Goal: Task Accomplishment & Management: Use online tool/utility

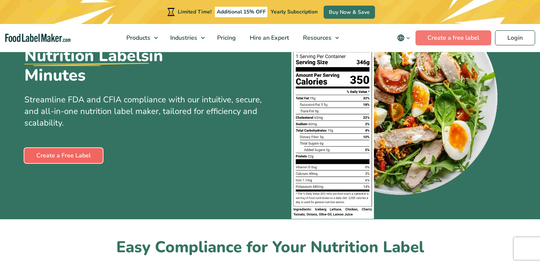
click at [86, 158] on link "Create a Free Label" at bounding box center [63, 155] width 78 height 15
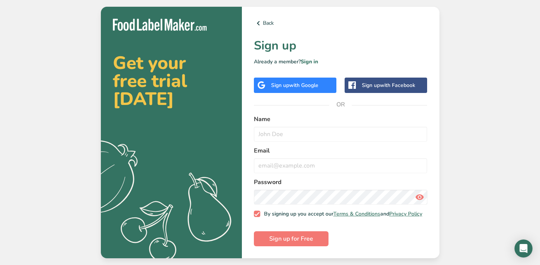
click at [298, 84] on span "with Google" at bounding box center [303, 85] width 29 height 7
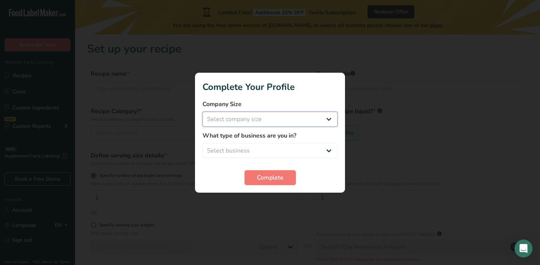
click at [286, 117] on select "Select company size Fewer than 10 Employees 10 to 50 Employees 51 to 500 Employ…" at bounding box center [270, 119] width 135 height 15
select select "1"
click at [203, 112] on select "Select company size Fewer than 10 Employees 10 to 50 Employees 51 to 500 Employ…" at bounding box center [270, 119] width 135 height 15
click at [275, 147] on select "Select business Packaged Food Manufacturer Restaurant & Cafe Bakery Meal Plans …" at bounding box center [270, 150] width 135 height 15
select select "5"
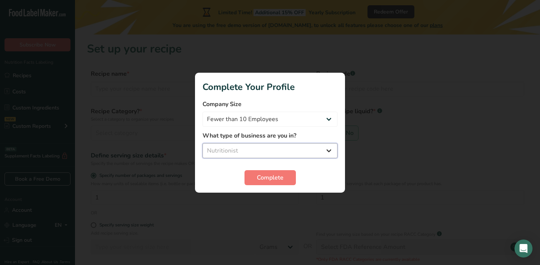
click at [203, 143] on select "Select business Packaged Food Manufacturer Restaurant & Cafe Bakery Meal Plans …" at bounding box center [270, 150] width 135 height 15
click at [265, 175] on span "Complete" at bounding box center [270, 177] width 27 height 9
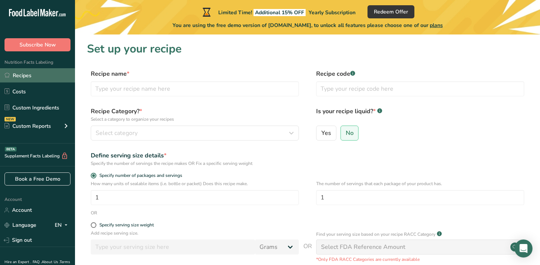
click at [30, 78] on link "Recipes" at bounding box center [37, 75] width 75 height 14
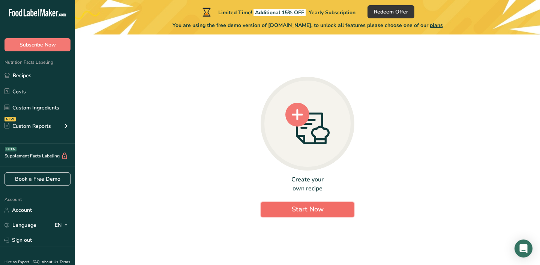
click at [316, 209] on span "Start Now" at bounding box center [308, 209] width 32 height 9
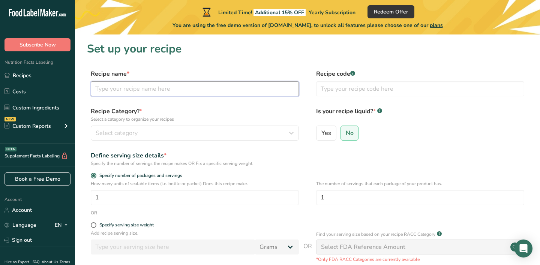
click at [212, 87] on input "text" at bounding box center [195, 88] width 208 height 15
type input "Beet"
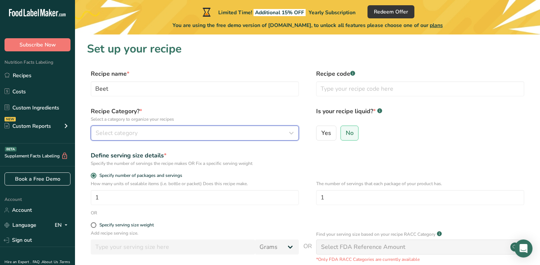
click at [255, 131] on div "Select category" at bounding box center [193, 133] width 194 height 9
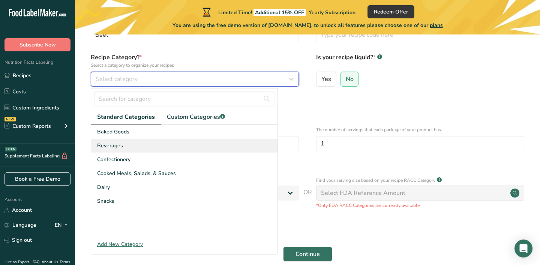
scroll to position [54, 0]
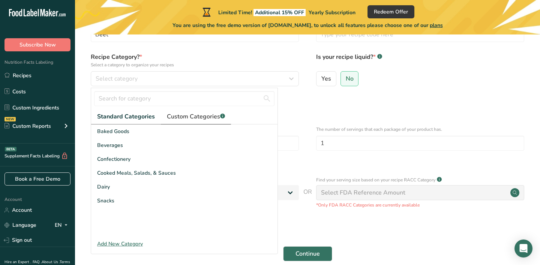
click at [195, 117] on span "Custom Categories .a-a{fill:#347362;}.b-a{fill:#fff;}" at bounding box center [196, 116] width 58 height 9
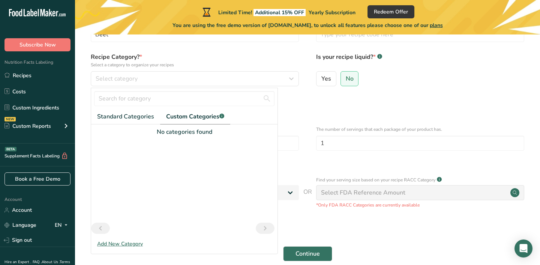
click at [126, 245] on div "Add New Category" at bounding box center [184, 244] width 186 height 8
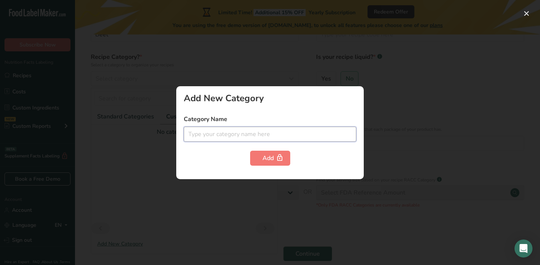
click at [266, 132] on input "text" at bounding box center [270, 134] width 173 height 15
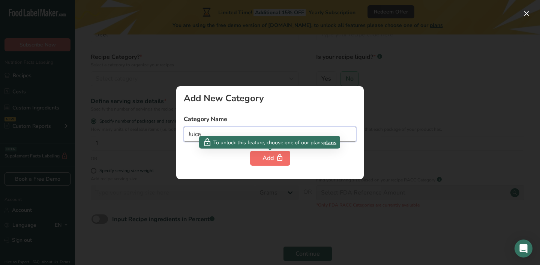
type input "Juice"
click at [276, 156] on icon "button" at bounding box center [280, 158] width 8 height 12
click at [265, 159] on div "Add" at bounding box center [270, 158] width 15 height 9
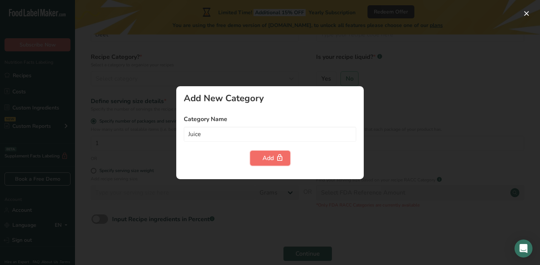
click at [266, 160] on div "Add" at bounding box center [270, 158] width 15 height 9
click at [352, 108] on div "Add New Category Category Name Juice Add" at bounding box center [270, 132] width 188 height 93
click at [524, 12] on button "button" at bounding box center [527, 14] width 12 height 12
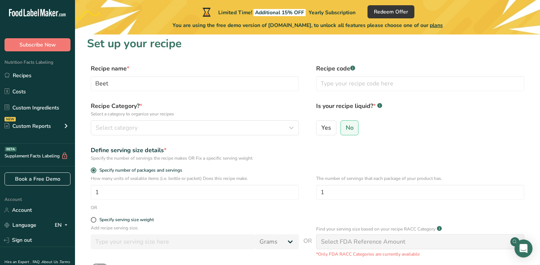
scroll to position [0, 0]
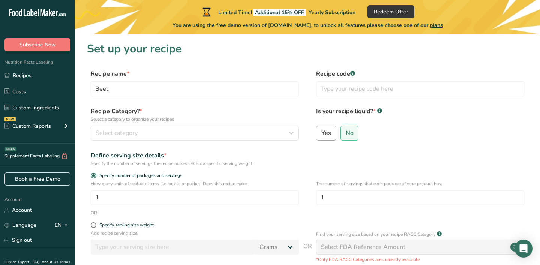
click at [326, 134] on span "Yes" at bounding box center [327, 133] width 10 height 8
click at [322, 134] on input "Yes" at bounding box center [319, 133] width 5 height 5
radio input "true"
radio input "false"
select select "22"
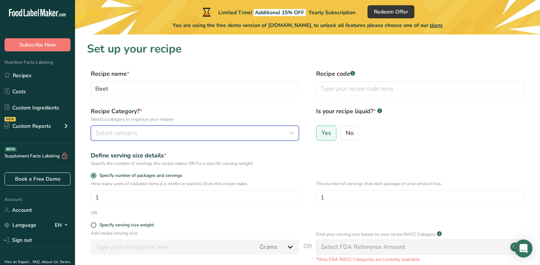
click at [235, 135] on div "Select category" at bounding box center [193, 133] width 194 height 9
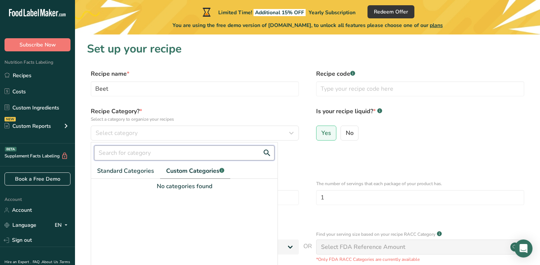
click at [137, 153] on input "text" at bounding box center [184, 153] width 180 height 15
type input "j"
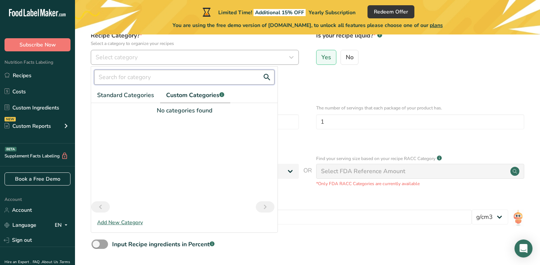
scroll to position [92, 0]
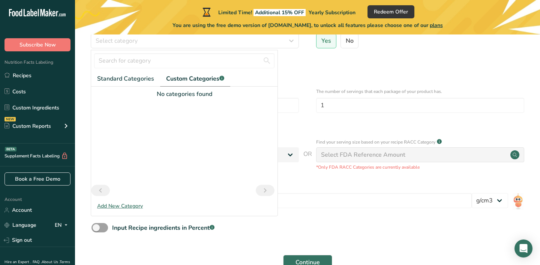
click at [126, 204] on div "Add New Category" at bounding box center [184, 206] width 186 height 8
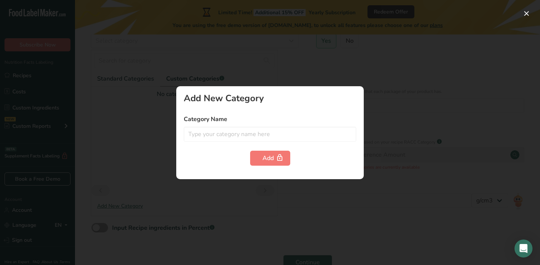
click at [208, 116] on label "Category Name" at bounding box center [270, 119] width 173 height 9
click at [523, 14] on button "button" at bounding box center [527, 14] width 12 height 12
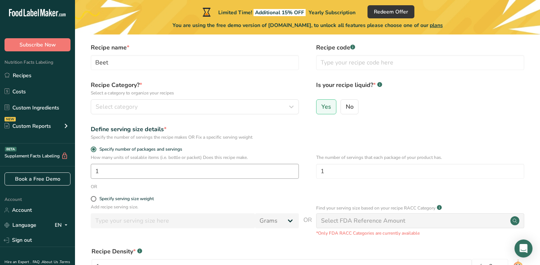
scroll to position [23, 0]
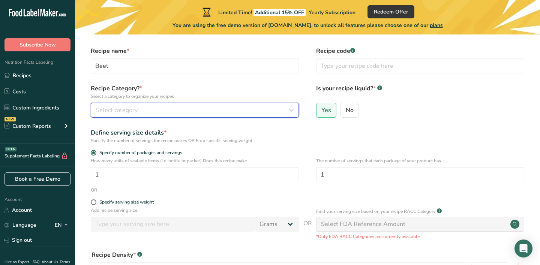
click at [179, 113] on div "Select category" at bounding box center [193, 110] width 194 height 9
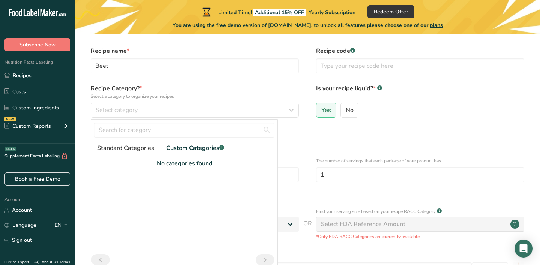
click at [118, 148] on span "Standard Categories" at bounding box center [125, 148] width 57 height 9
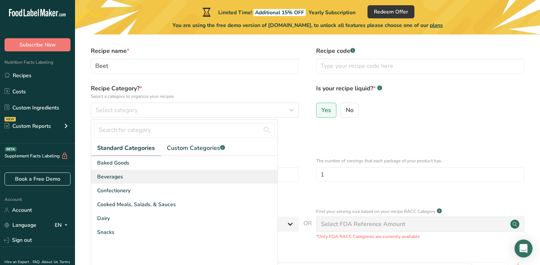
click at [107, 176] on span "Beverages" at bounding box center [110, 177] width 26 height 8
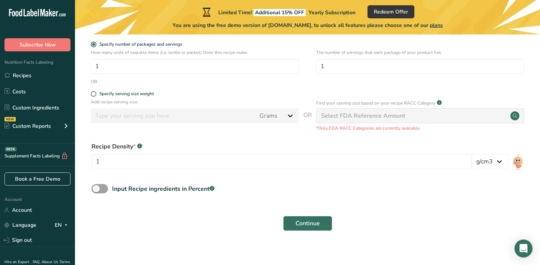
scroll to position [138, 0]
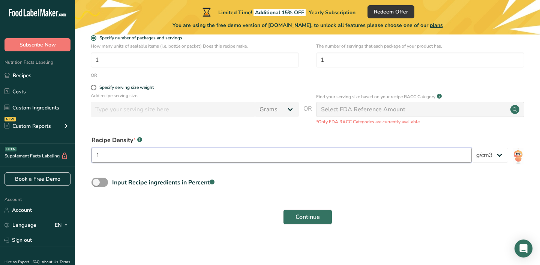
click at [126, 153] on input "1" at bounding box center [282, 155] width 380 height 15
click at [176, 159] on input "1" at bounding box center [282, 155] width 380 height 15
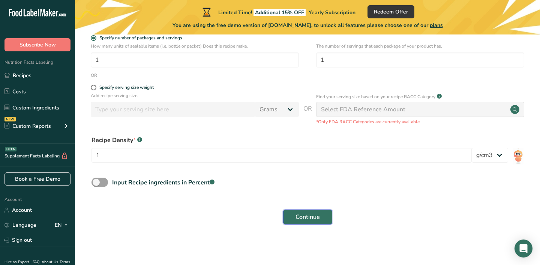
click at [290, 219] on button "Continue" at bounding box center [307, 217] width 49 height 15
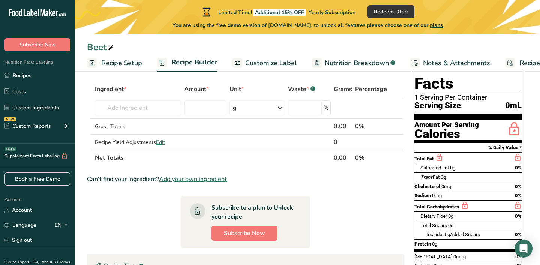
scroll to position [35, 0]
click at [154, 110] on input "text" at bounding box center [138, 107] width 86 height 15
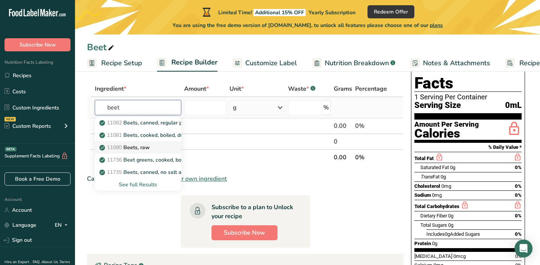
type input "beet"
click at [143, 150] on p "11080 Beets, raw" at bounding box center [125, 148] width 49 height 8
type input "Beets, raw"
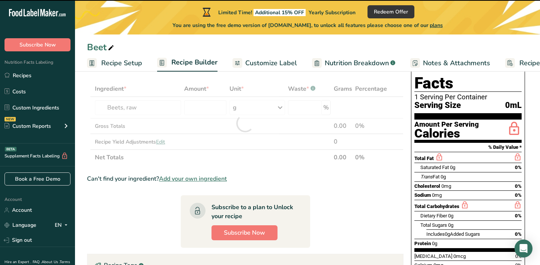
type input "0"
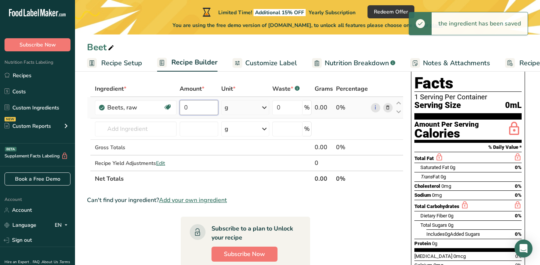
click at [209, 108] on input "0" at bounding box center [199, 107] width 39 height 15
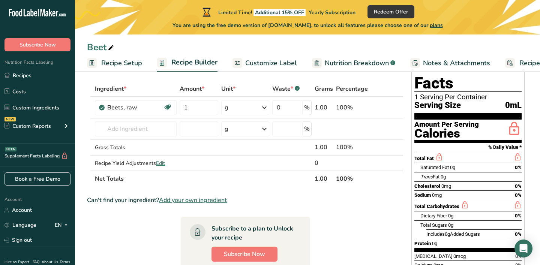
click at [265, 175] on div "Ingredient * Amount * Unit * Waste * .a-a{fill:#347362;}.b-a{fill:#fff;} Grams …" at bounding box center [245, 134] width 317 height 106
click at [209, 109] on input "1" at bounding box center [199, 107] width 39 height 15
type input "125"
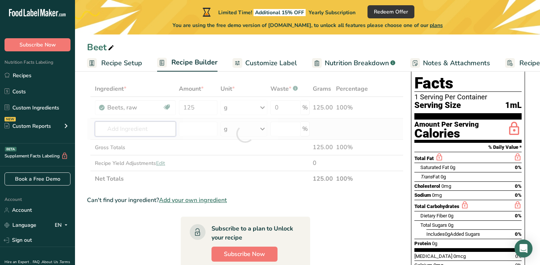
click at [153, 134] on div "Ingredient * Amount * Unit * Waste * .a-a{fill:#347362;}.b-a{fill:#fff;} Grams …" at bounding box center [245, 134] width 317 height 106
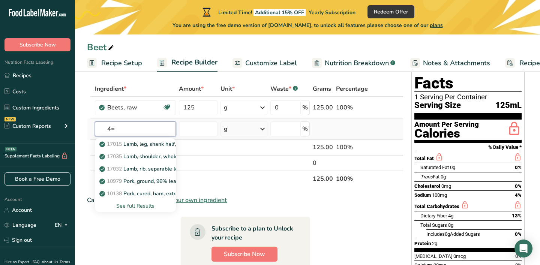
type input "4"
type input "[PERSON_NAME]"
click at [152, 158] on p "11124 [GEOGRAPHIC_DATA], raw" at bounding box center [127, 157] width 52 height 8
type input "Carrots, raw"
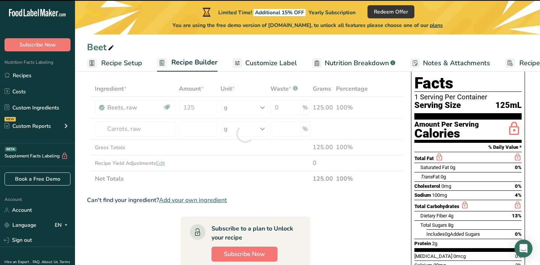
type input "0"
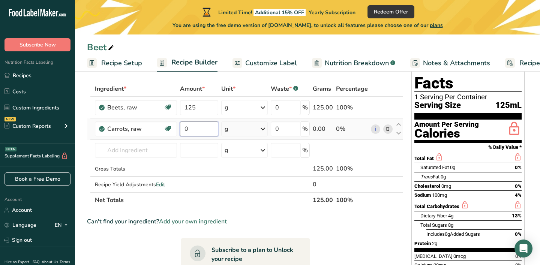
click at [197, 128] on input "0" at bounding box center [199, 129] width 38 height 15
type input "244"
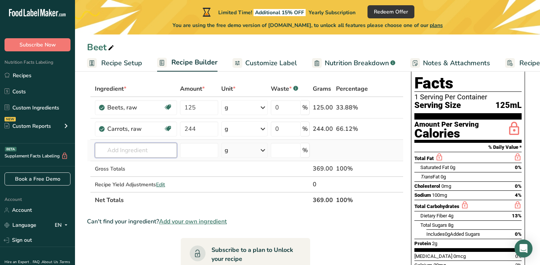
click at [152, 154] on div "Ingredient * Amount * Unit * Waste * .a-a{fill:#347362;}.b-a{fill:#fff;} Grams …" at bounding box center [245, 144] width 317 height 127
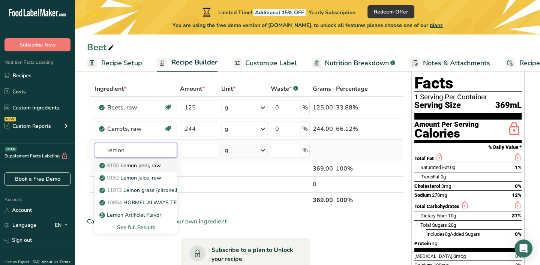
type input "lemon"
click at [165, 167] on link "9156 Lemon peel, raw" at bounding box center [136, 165] width 82 height 12
type input "Lemon peel, raw"
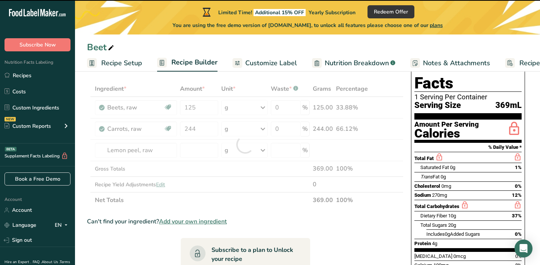
type input "0"
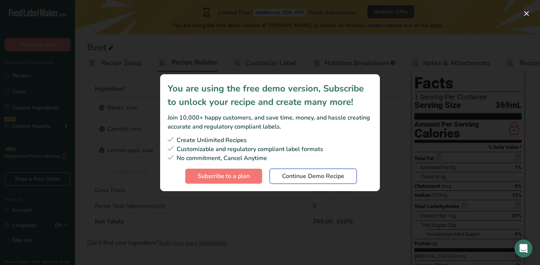
click at [301, 175] on span "Continue Demo Recipe" at bounding box center [313, 176] width 62 height 9
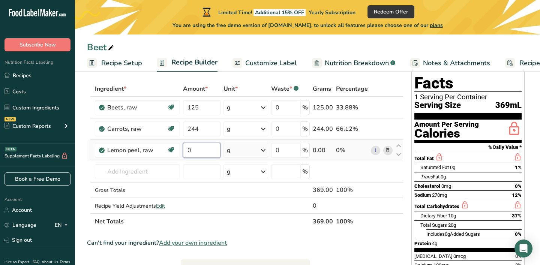
click at [213, 150] on input "0" at bounding box center [202, 150] width 38 height 15
type input "42"
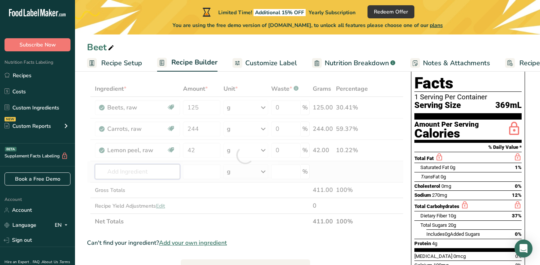
click at [162, 175] on div "Ingredient * Amount * Unit * Waste * .a-a{fill:#347362;}.b-a{fill:#fff;} Grams …" at bounding box center [245, 155] width 317 height 149
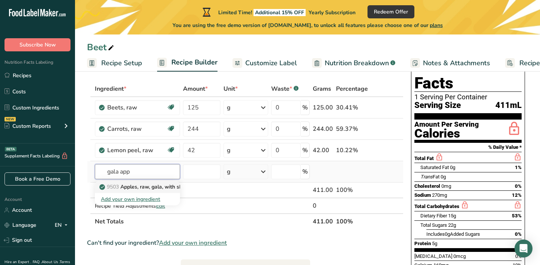
type input "gala app"
click at [159, 187] on p "9503 Apples, raw, gala, with skin (Includes foods for USDA's Food Distribution …" at bounding box center [210, 187] width 219 height 8
type input "Apples, raw, gala, with skin (Includes foods for USDA's Food Distribution Progr…"
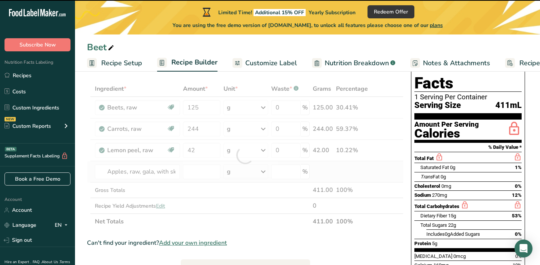
type input "0"
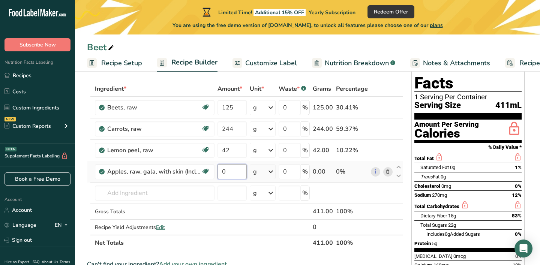
click at [240, 171] on input "0" at bounding box center [232, 171] width 29 height 15
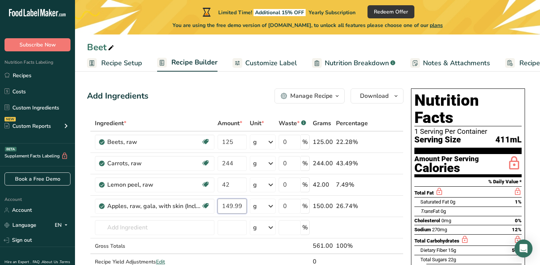
scroll to position [0, 0]
type input "149.999998"
click at [131, 62] on span "Recipe Setup" at bounding box center [121, 63] width 41 height 10
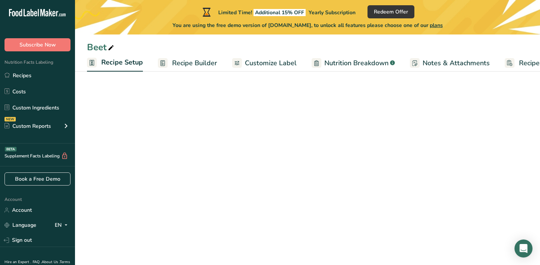
scroll to position [0, 3]
select select "22"
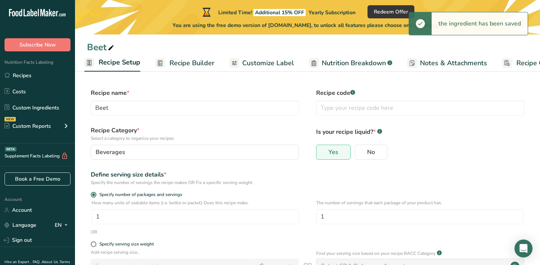
scroll to position [78, 0]
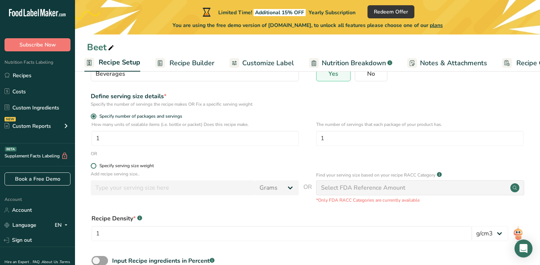
click at [96, 168] on label "Specify serving size weight" at bounding box center [195, 166] width 208 height 6
click at [96, 168] on input "Specify serving size weight" at bounding box center [93, 166] width 5 height 5
radio input "true"
radio input "false"
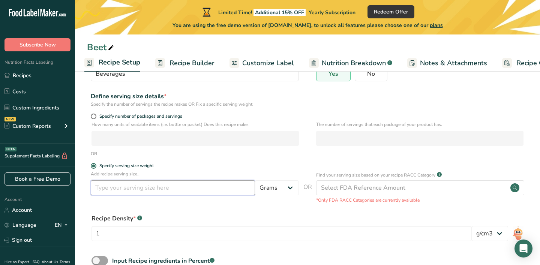
click at [143, 188] on input "number" at bounding box center [173, 187] width 164 height 15
type input "12"
click at [292, 189] on select "Grams kg mg mcg lb oz l mL fl oz tbsp tsp cup qt gallon" at bounding box center [277, 187] width 44 height 15
select select "5"
click at [255, 180] on select "Grams kg mg mcg lb oz l mL fl oz tbsp tsp cup qt gallon" at bounding box center [277, 187] width 44 height 15
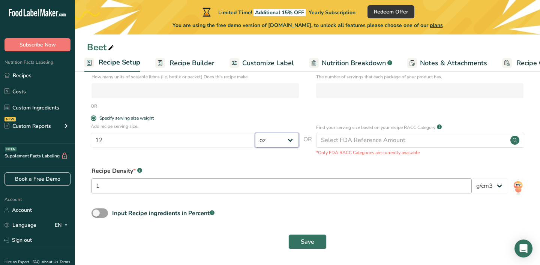
scroll to position [127, 0]
click at [309, 241] on span "Save" at bounding box center [308, 241] width 14 height 9
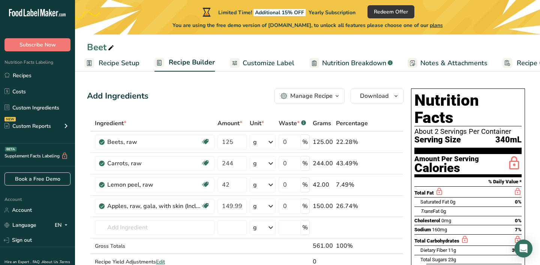
click at [272, 66] on span "Customize Label" at bounding box center [269, 63] width 52 height 10
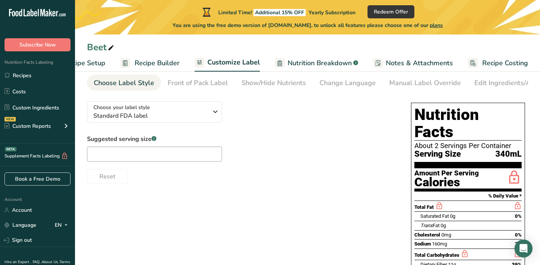
scroll to position [33, 0]
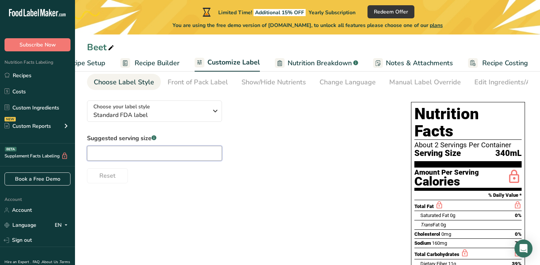
click at [188, 157] on input "text" at bounding box center [154, 153] width 135 height 15
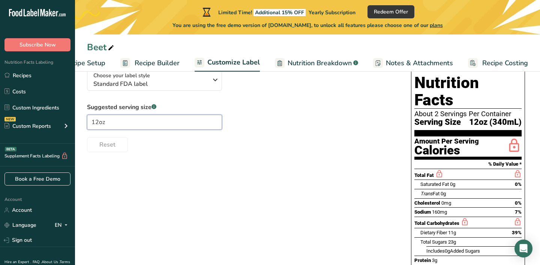
scroll to position [60, 0]
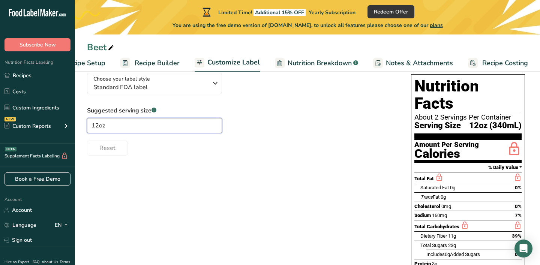
type input "12oz"
click at [207, 187] on div "Choose your label style Standard FDA label USA (FDA) Standard FDA label Tabular…" at bounding box center [307, 208] width 441 height 282
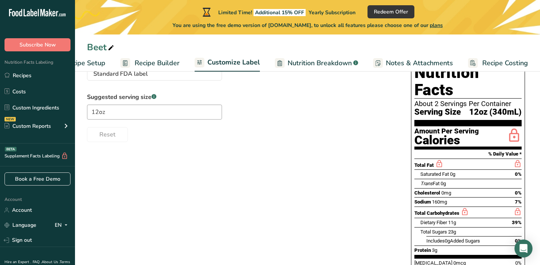
scroll to position [0, 0]
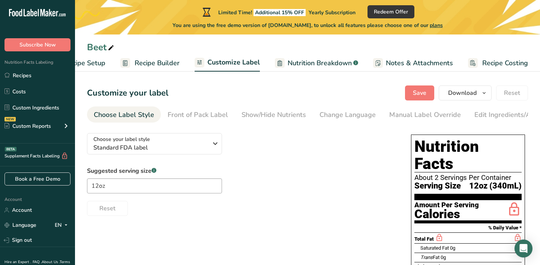
click at [315, 59] on span "Nutrition Breakdown" at bounding box center [320, 63] width 64 height 10
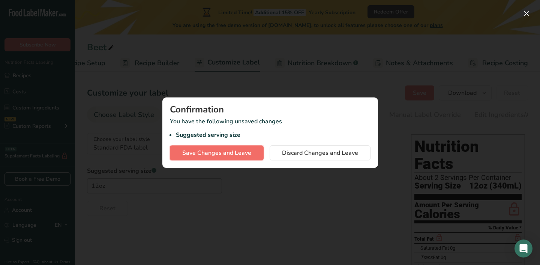
click at [246, 155] on span "Save Changes and Leave" at bounding box center [216, 153] width 69 height 9
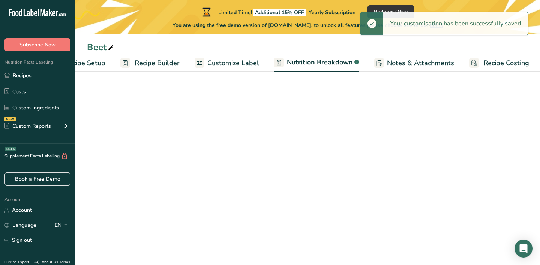
select select "Calories"
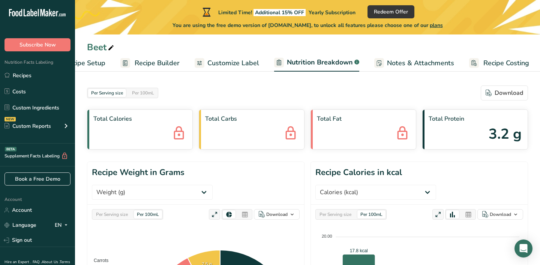
click at [257, 63] on span "Customize Label" at bounding box center [233, 63] width 52 height 10
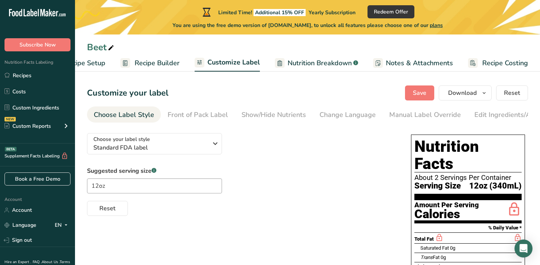
click at [165, 66] on span "Recipe Builder" at bounding box center [157, 63] width 45 height 10
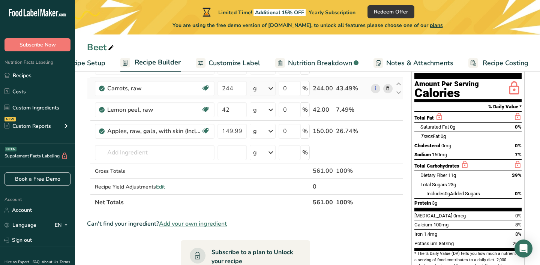
scroll to position [200, 0]
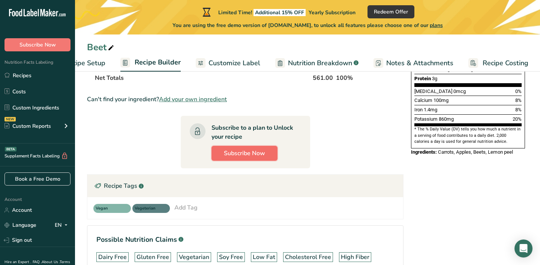
click at [262, 157] on span "Subscribe Now" at bounding box center [244, 153] width 41 height 9
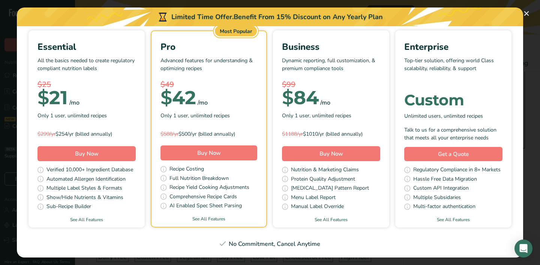
scroll to position [0, 0]
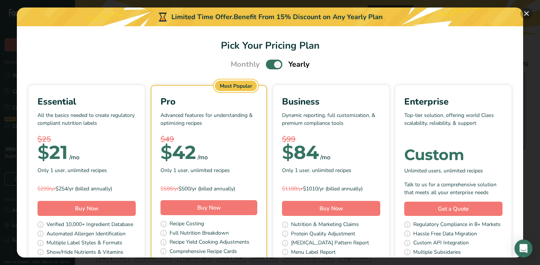
click at [526, 13] on button "Pick Your Pricing Plan Modal" at bounding box center [527, 14] width 12 height 12
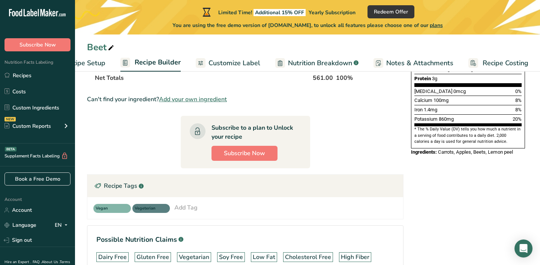
click at [479, 65] on link "Recipe Costing" at bounding box center [499, 63] width 60 height 17
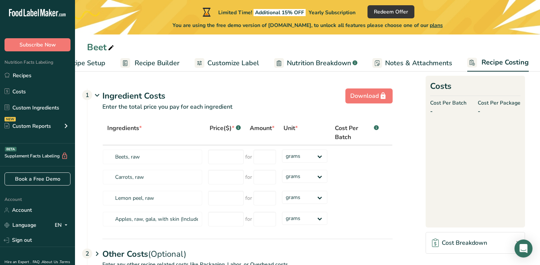
click at [418, 61] on span "Notes & Attachments" at bounding box center [418, 63] width 67 height 10
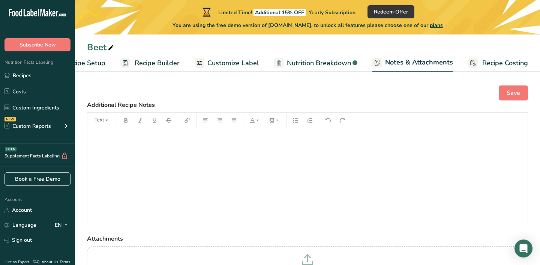
scroll to position [0, 37]
click at [337, 60] on span "Nutrition Breakdown" at bounding box center [319, 63] width 64 height 10
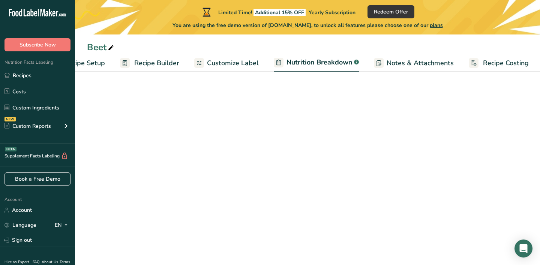
scroll to position [0, 38]
select select "Calories"
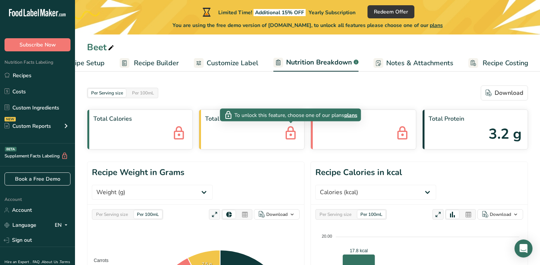
click at [294, 134] on icon at bounding box center [290, 134] width 15 height 20
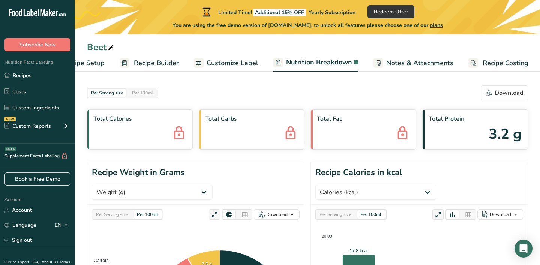
click at [294, 134] on icon at bounding box center [290, 134] width 15 height 20
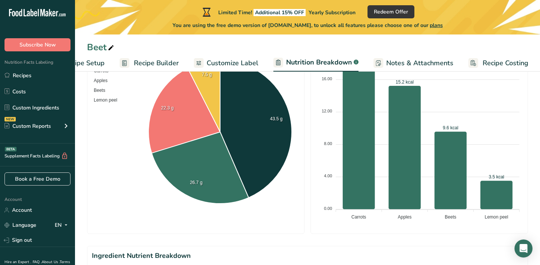
scroll to position [0, 0]
